Goal: Check status: Check status

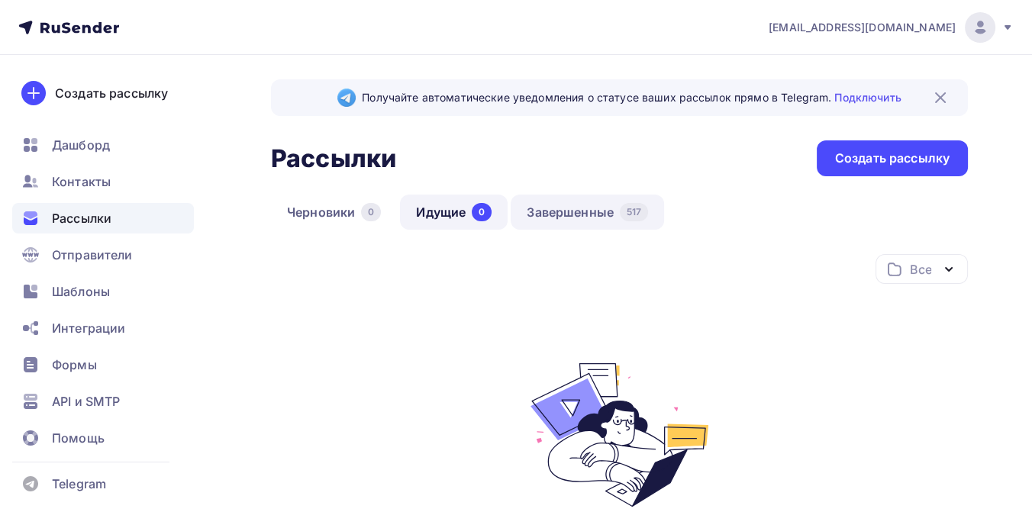
click at [569, 215] on link "Завершенные 517" at bounding box center [587, 212] width 153 height 35
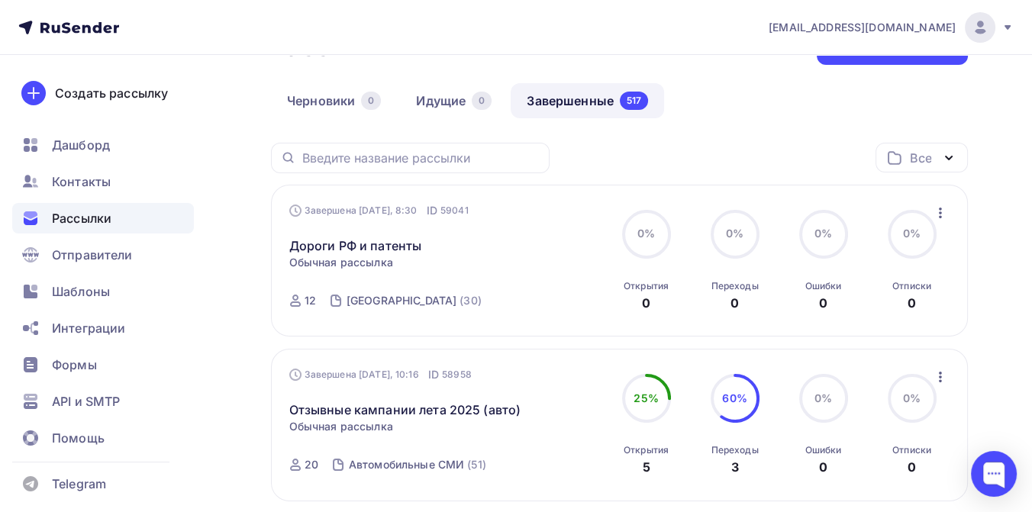
scroll to position [85, 0]
